Goal: Transaction & Acquisition: Download file/media

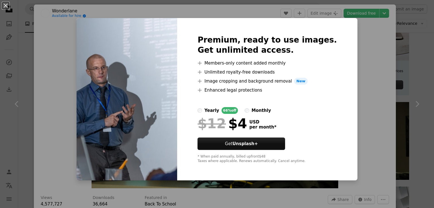
scroll to position [444, 0]
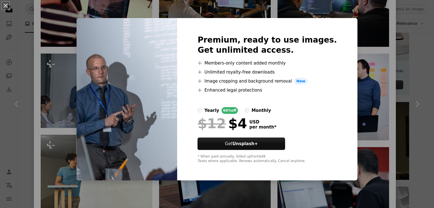
click at [392, 32] on div "An X shape Premium, ready to use images. Get unlimited access. A plus sign Memb…" at bounding box center [217, 104] width 434 height 208
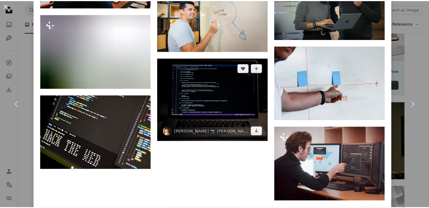
scroll to position [2998, 0]
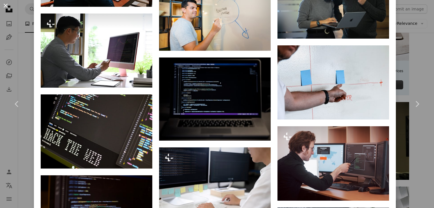
click at [6, 6] on button "An X shape" at bounding box center [5, 5] width 7 height 7
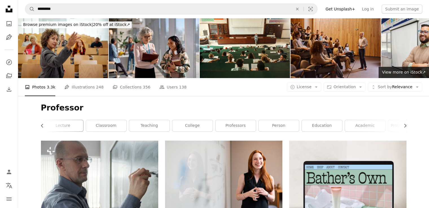
click at [71, 125] on link "lecture" at bounding box center [63, 125] width 40 height 11
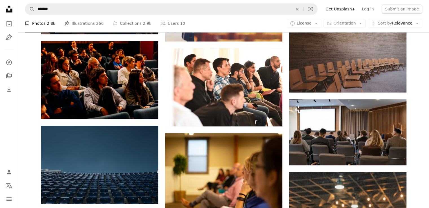
scroll to position [706, 0]
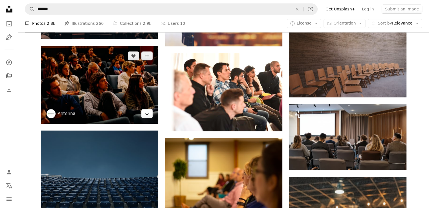
click at [150, 114] on link "Arrow pointing down" at bounding box center [146, 113] width 11 height 9
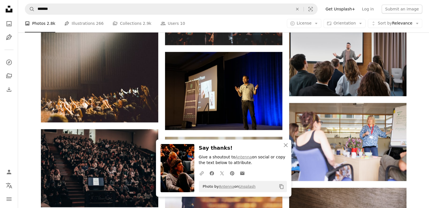
scroll to position [536, 0]
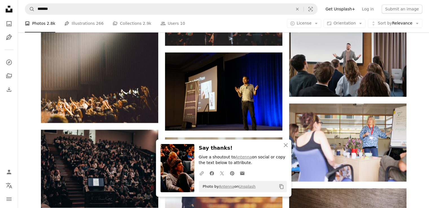
click at [283, 148] on icon "An X shape" at bounding box center [286, 145] width 7 height 7
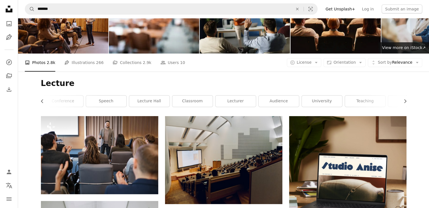
scroll to position [0, 0]
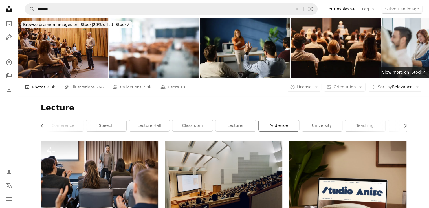
click at [285, 130] on link "audience" at bounding box center [279, 125] width 40 height 11
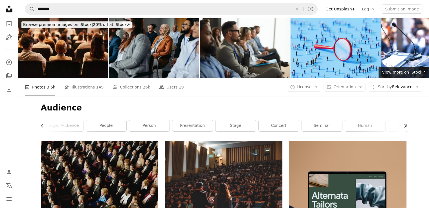
click at [405, 126] on icon "Chevron right" at bounding box center [405, 126] width 6 height 6
click at [405, 126] on link "lecture" at bounding box center [386, 125] width 40 height 11
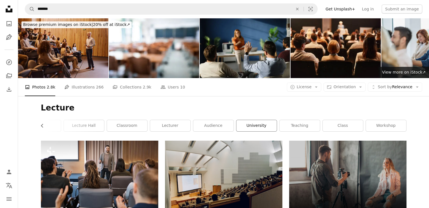
click at [249, 127] on link "university" at bounding box center [257, 125] width 40 height 11
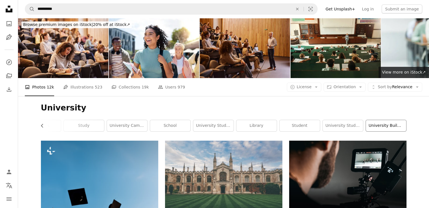
click at [380, 125] on link "university building" at bounding box center [386, 125] width 40 height 11
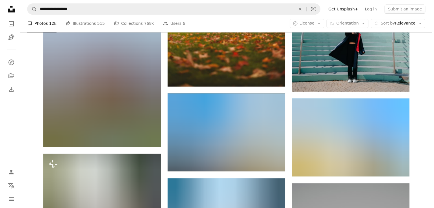
scroll to position [480, 0]
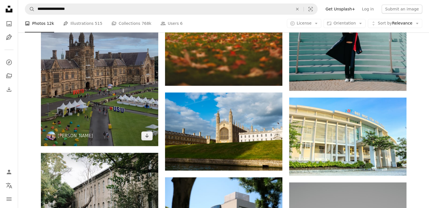
click at [101, 115] on img at bounding box center [99, 68] width 117 height 157
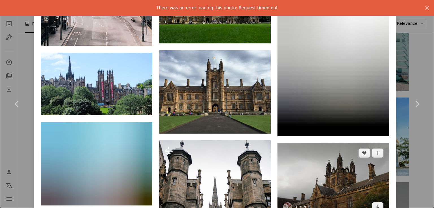
scroll to position [622, 0]
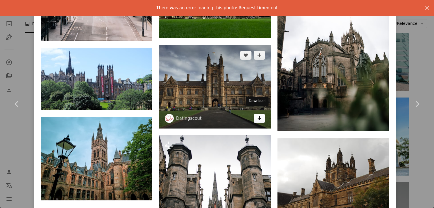
click at [257, 115] on icon "Arrow pointing down" at bounding box center [259, 118] width 5 height 7
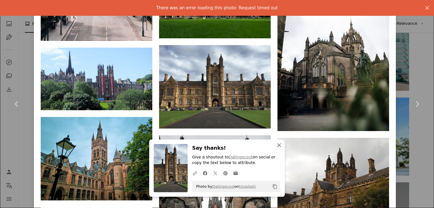
click at [278, 143] on icon "An X shape" at bounding box center [278, 145] width 7 height 7
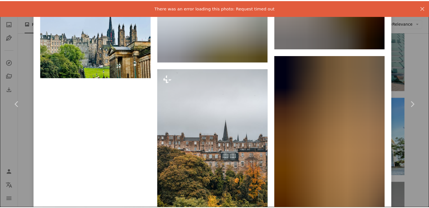
scroll to position [1690, 0]
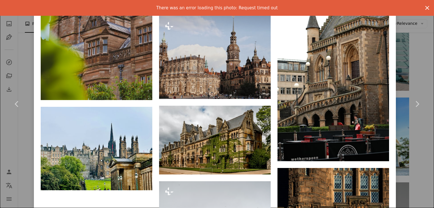
click at [423, 10] on icon "An X shape" at bounding box center [426, 8] width 7 height 7
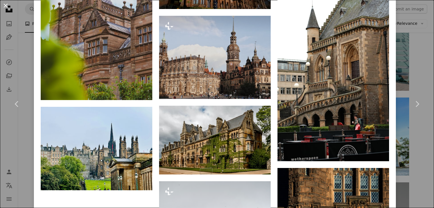
click at [4, 5] on button "An X shape" at bounding box center [5, 5] width 7 height 7
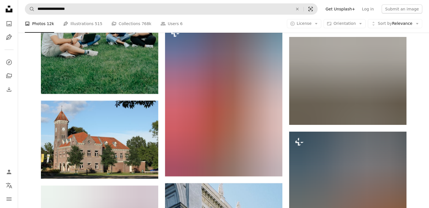
scroll to position [2060, 0]
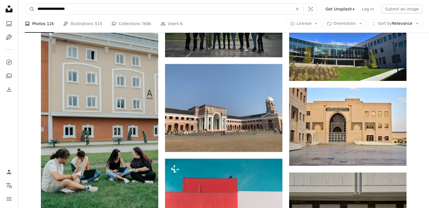
click at [114, 8] on input "**********" at bounding box center [163, 9] width 257 height 11
type input "**********"
click at [25, 4] on button "A magnifying glass" at bounding box center [30, 9] width 10 height 11
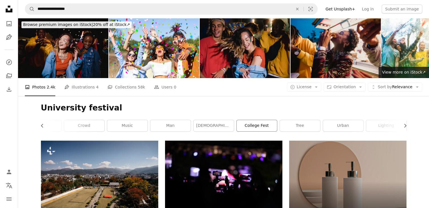
click at [241, 123] on link "college fest" at bounding box center [257, 125] width 40 height 11
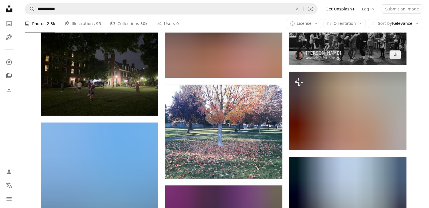
scroll to position [3359, 0]
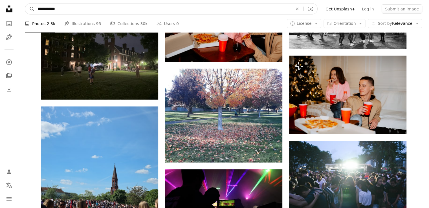
click at [66, 10] on input "**********" at bounding box center [163, 9] width 257 height 11
type input "**********"
click at [25, 4] on button "A magnifying glass" at bounding box center [30, 9] width 10 height 11
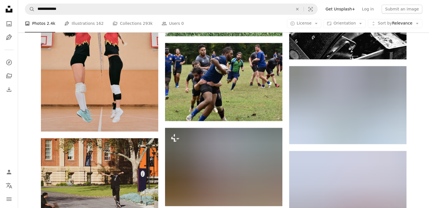
scroll to position [3105, 0]
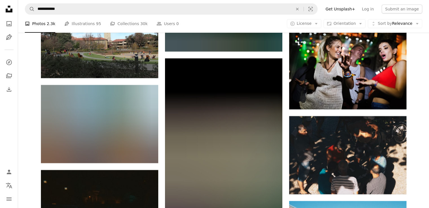
scroll to position [4572, 0]
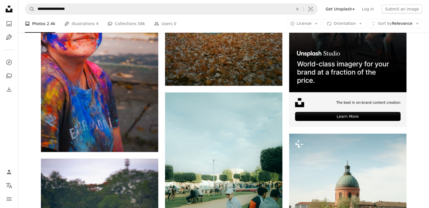
scroll to position [2427, 0]
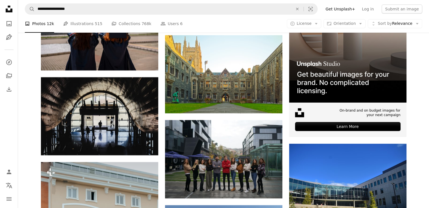
scroll to position [1919, 0]
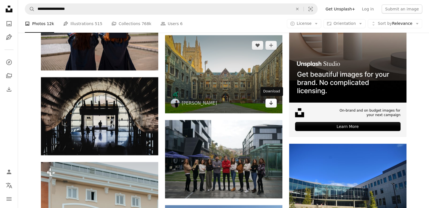
click at [272, 105] on icon "Arrow pointing down" at bounding box center [271, 103] width 5 height 7
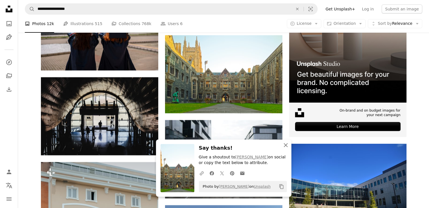
click at [287, 147] on icon "An X shape" at bounding box center [286, 145] width 7 height 7
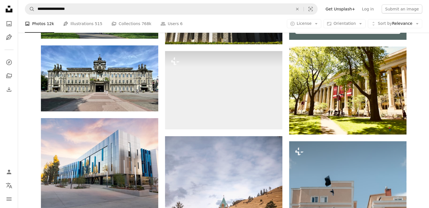
scroll to position [226, 0]
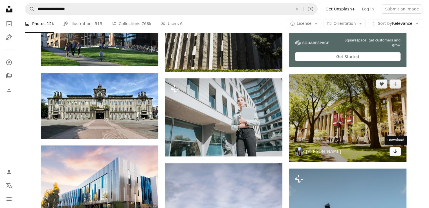
click at [396, 154] on icon "Arrow pointing down" at bounding box center [395, 151] width 5 height 7
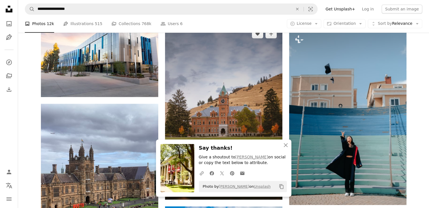
scroll to position [339, 0]
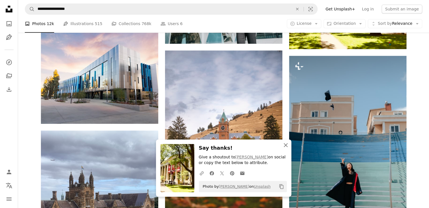
click at [286, 146] on icon "An X shape" at bounding box center [286, 145] width 7 height 7
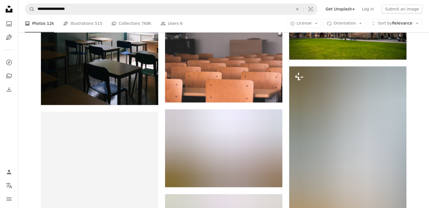
scroll to position [931, 0]
